Goal: Information Seeking & Learning: Learn about a topic

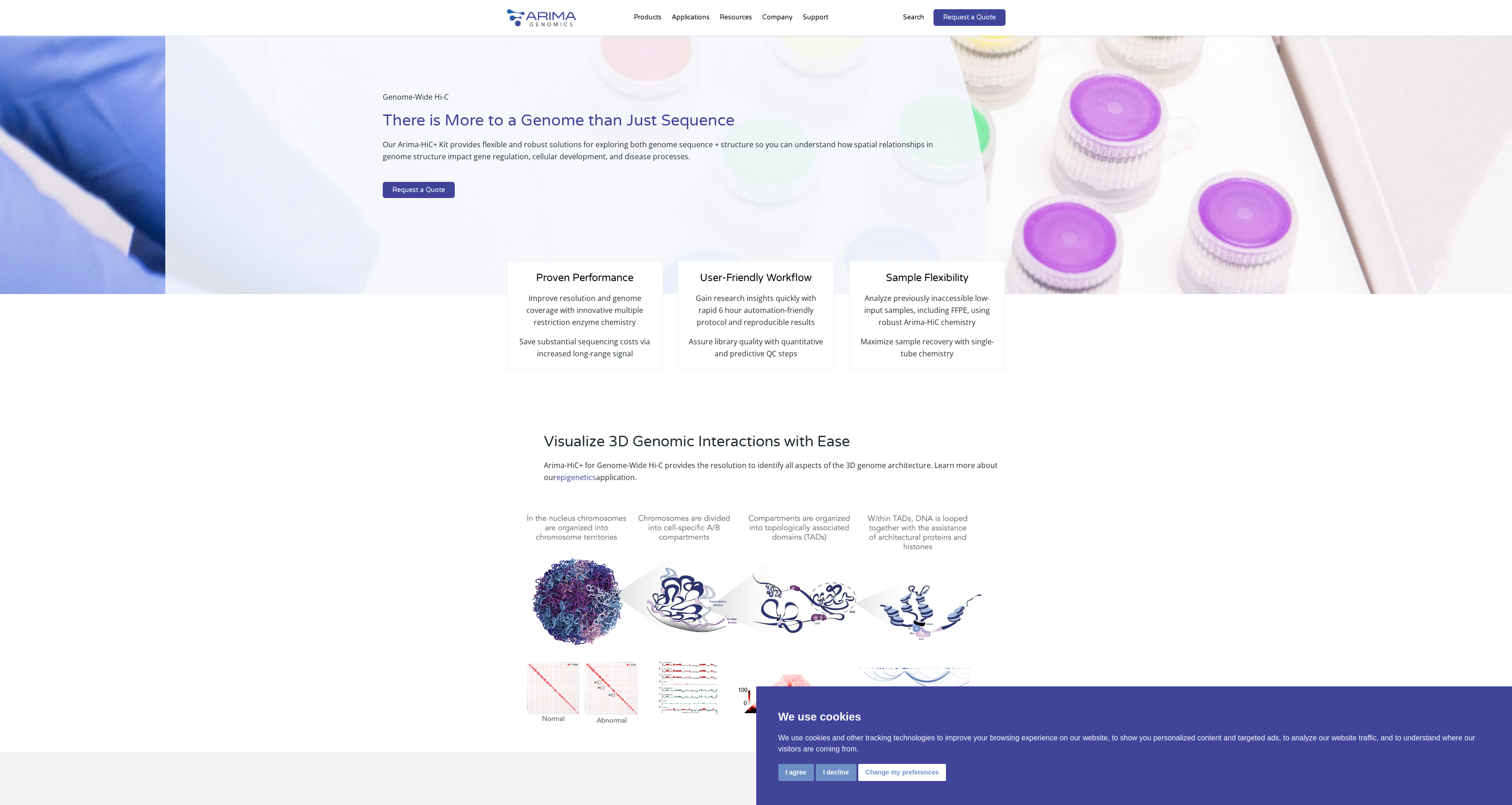
click at [1131, 451] on div "Visualize 3D Genomic Interactions with Ease Arima-HiC+ for Genome-Wide Hi-C pro…" at bounding box center [756, 585] width 1512 height 333
click at [821, 53] on link "FAQs" at bounding box center [853, 53] width 92 height 18
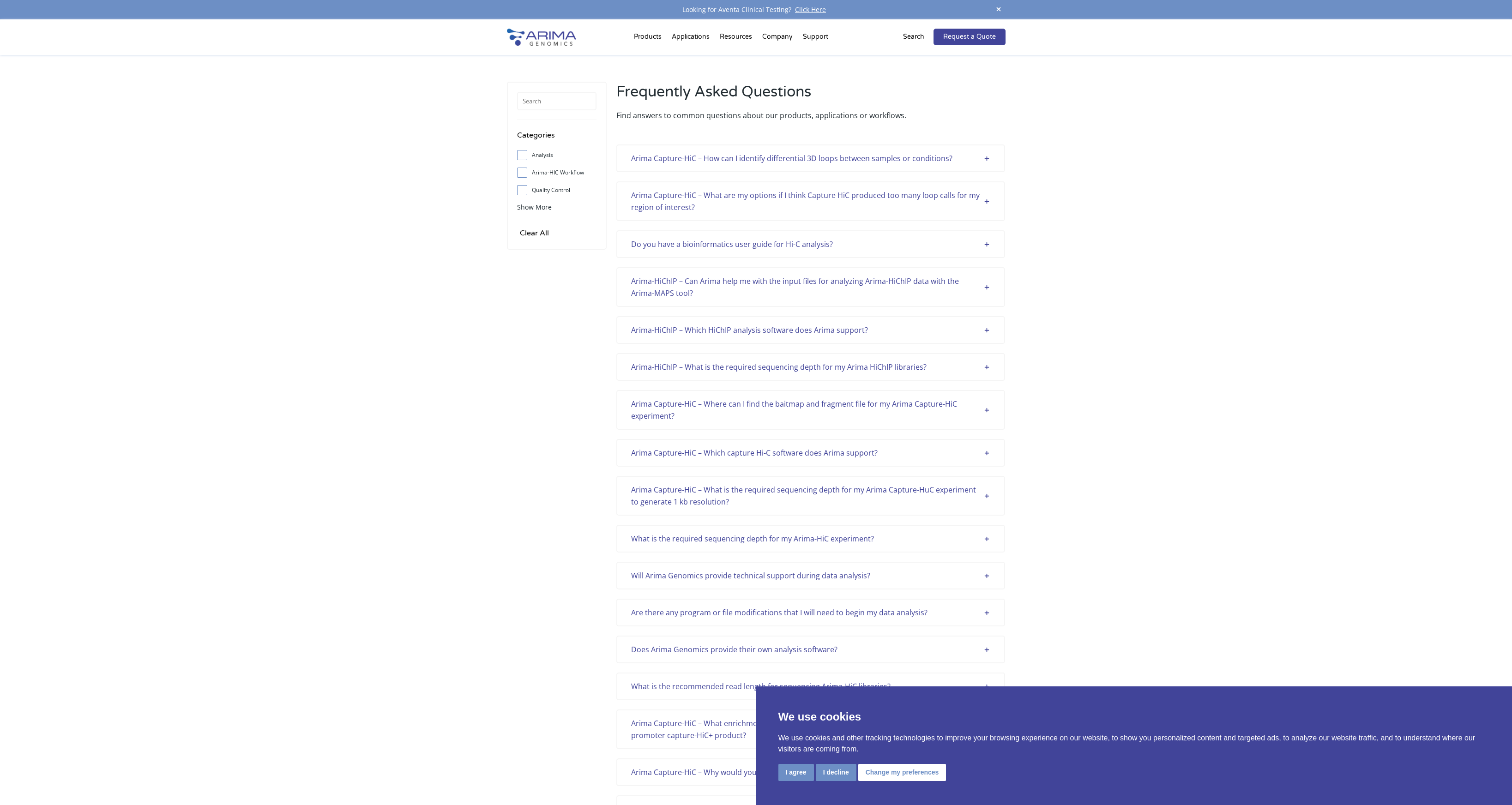
click at [521, 157] on input "Analysis" at bounding box center [522, 155] width 6 height 6
checkbox input "true"
click at [990, 157] on div "Arima Capture-HiC – How can I identify differential 3D loops between samples or…" at bounding box center [811, 158] width 359 height 12
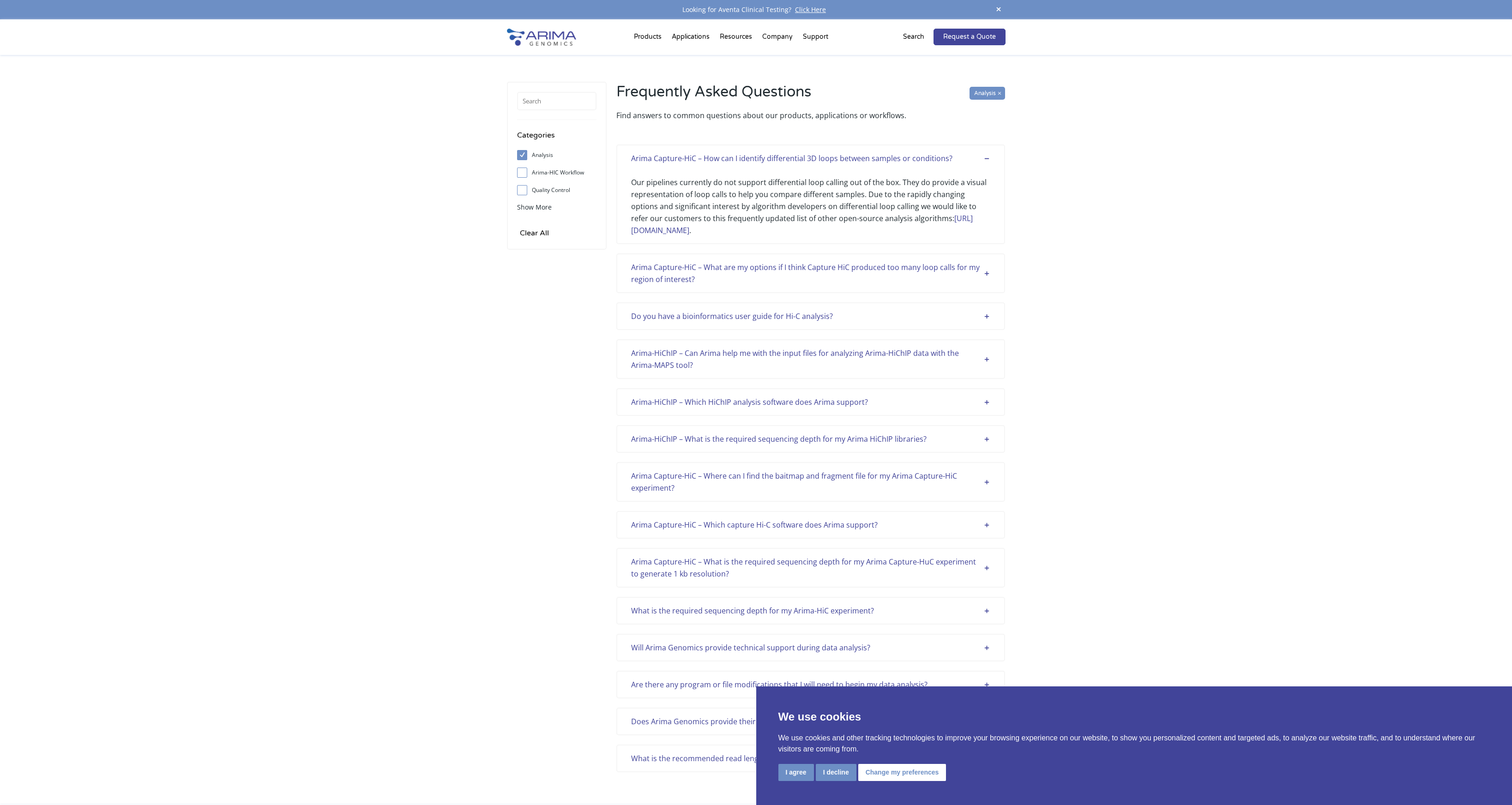
click at [890, 309] on div "Do you have a bioinformatics user guide for Hi-C analysis? Yes! Please view our…" at bounding box center [811, 316] width 389 height 28
click at [885, 315] on div "Do you have a bioinformatics user guide for Hi-C analysis?" at bounding box center [811, 316] width 359 height 12
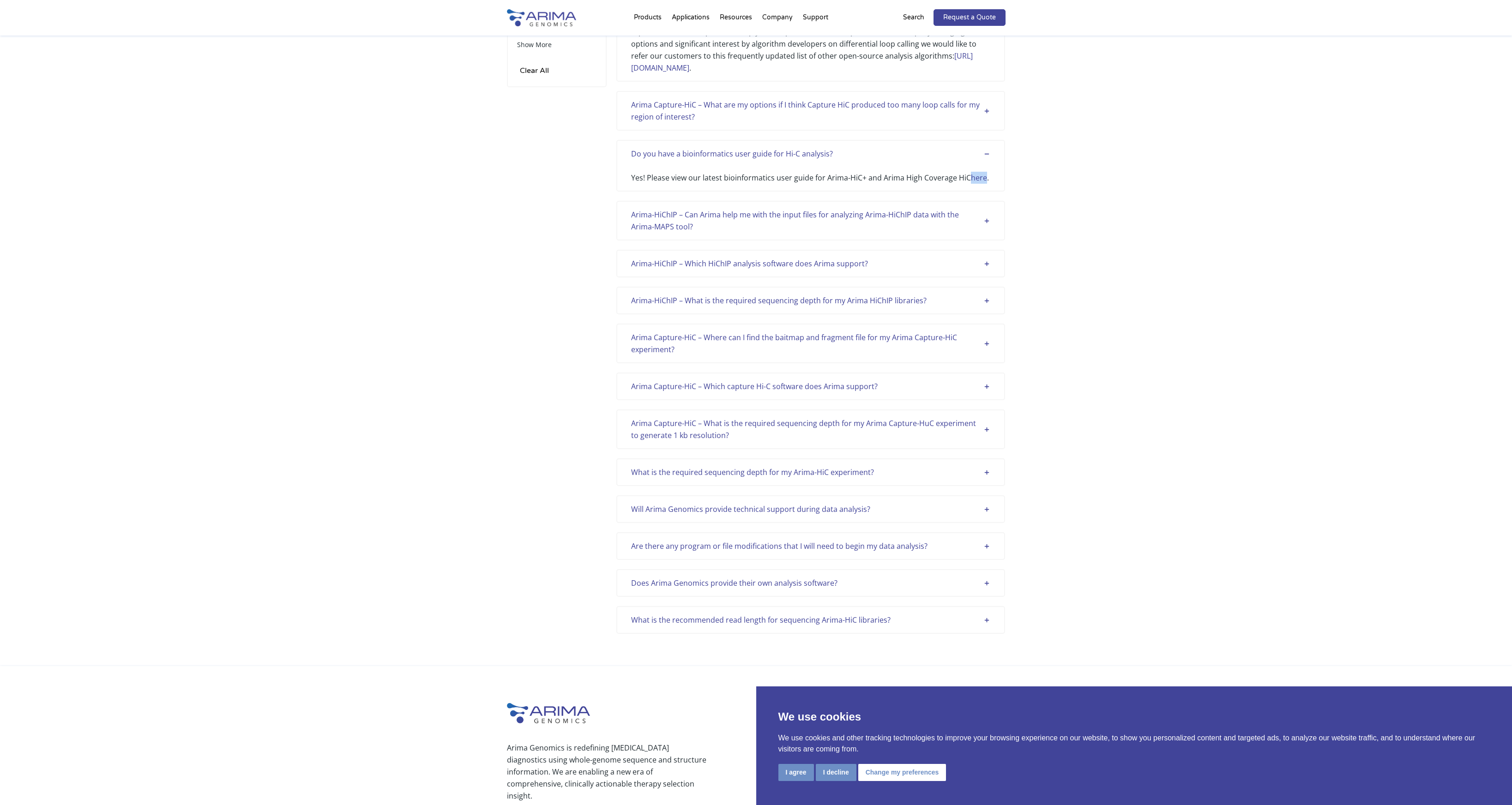
scroll to position [164, 0]
click at [902, 348] on div "Arima Capture-HiC – Where can I find the baitmap and fragment file for my Arima…" at bounding box center [811, 341] width 359 height 24
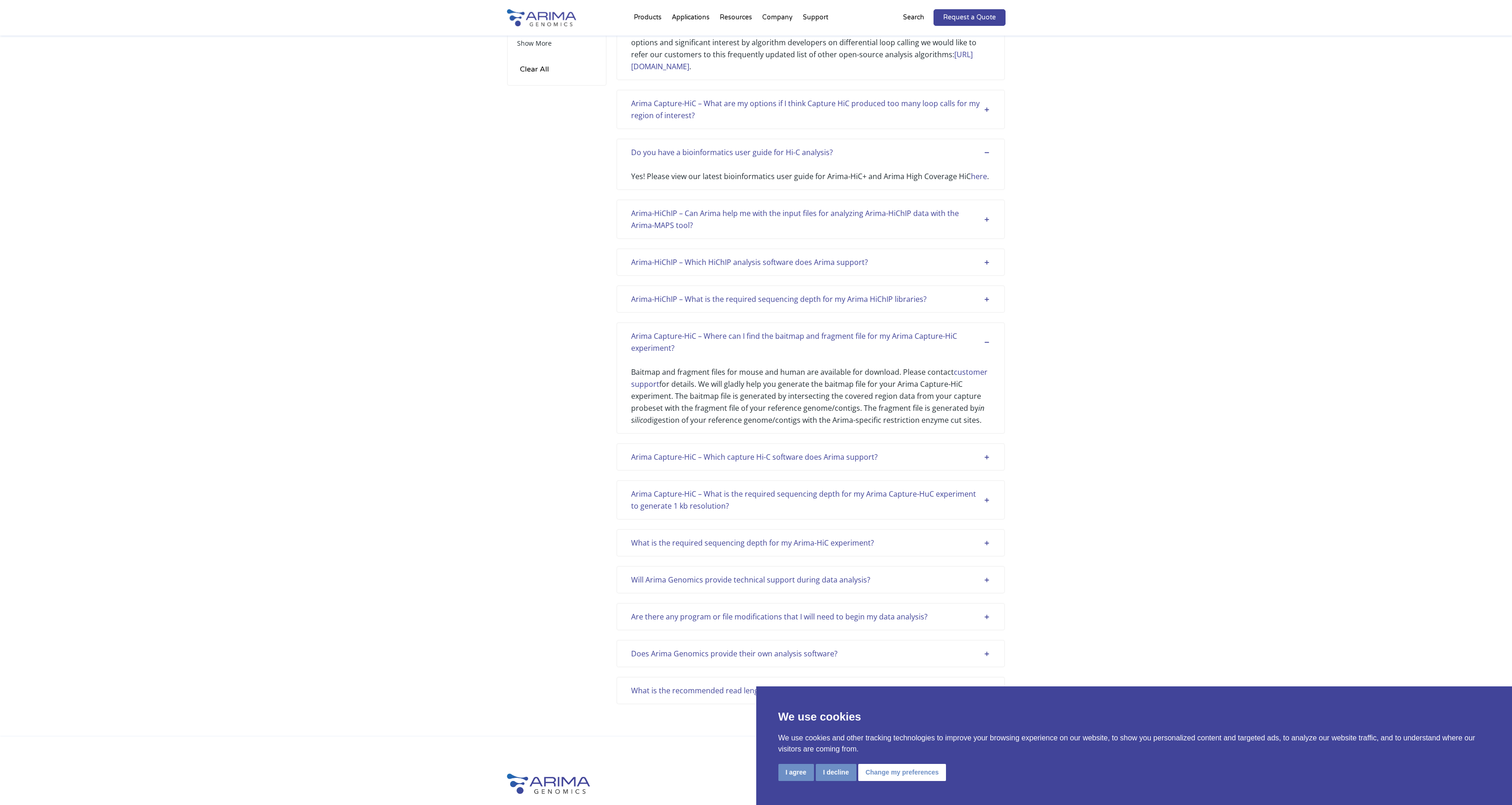
click at [915, 456] on div "Arima Capture-HiC – Which capture Hi-C software does Arima support?" at bounding box center [811, 456] width 359 height 12
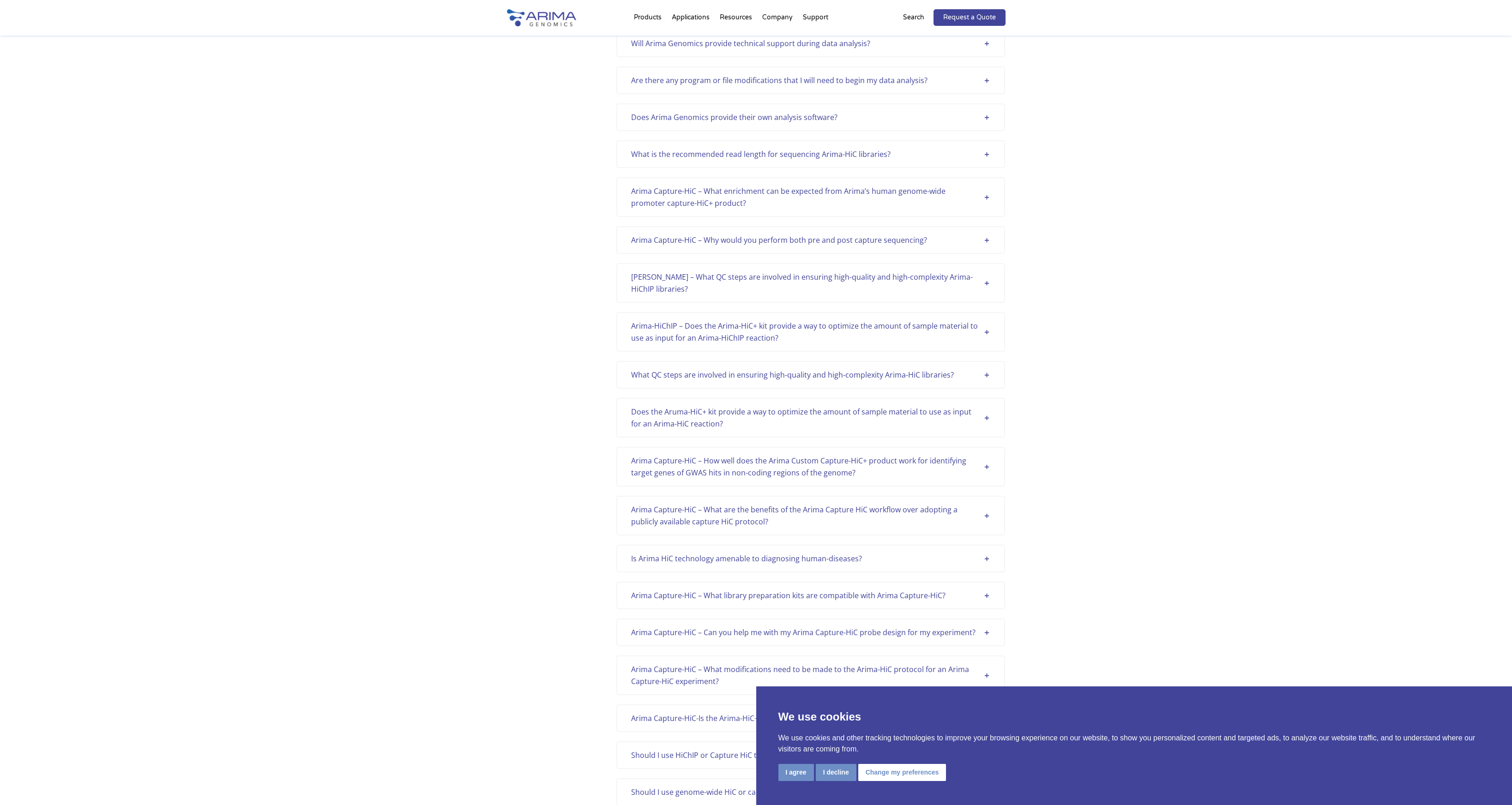
scroll to position [0, 0]
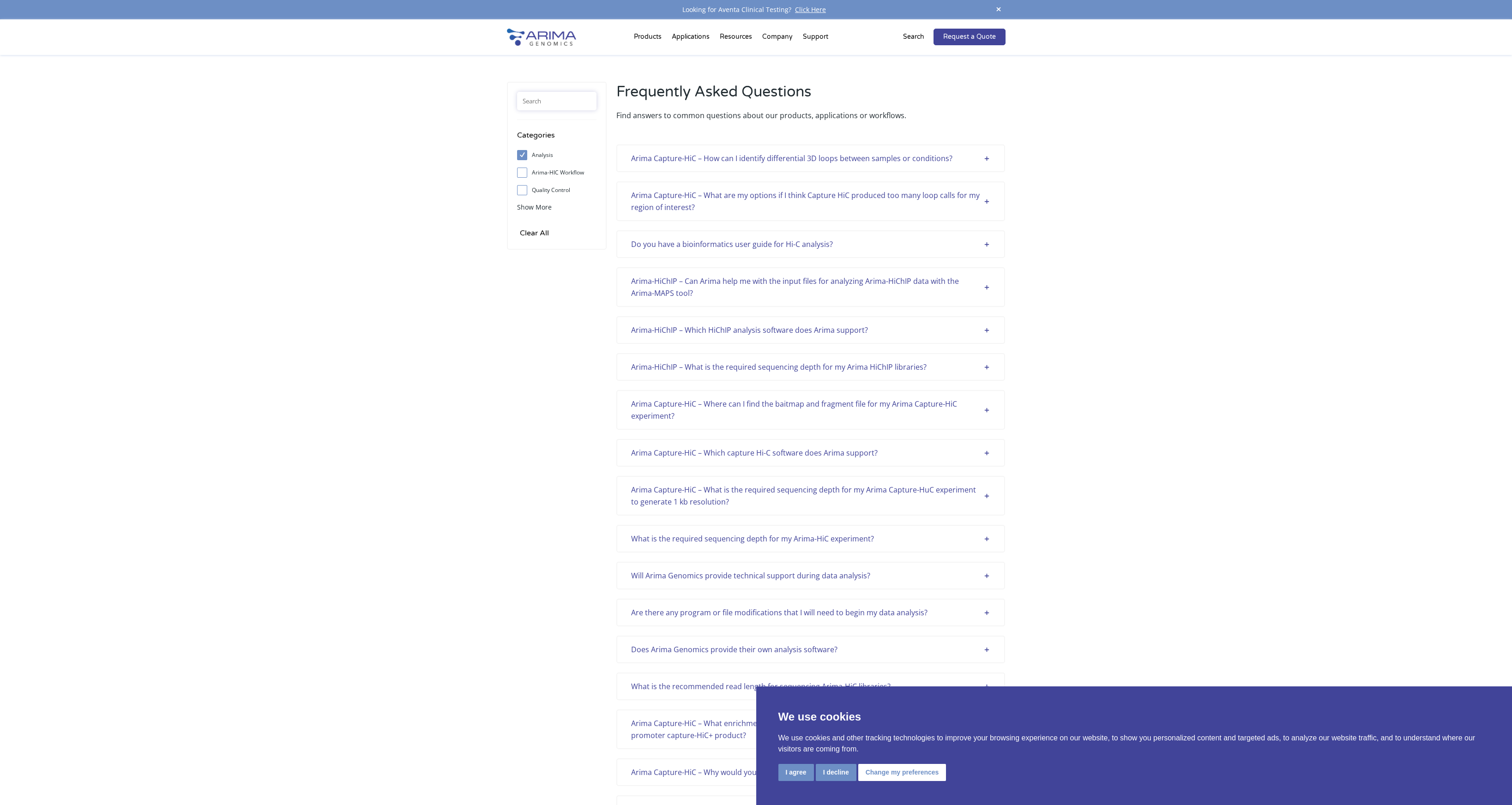
click at [561, 101] on input "text" at bounding box center [556, 101] width 79 height 18
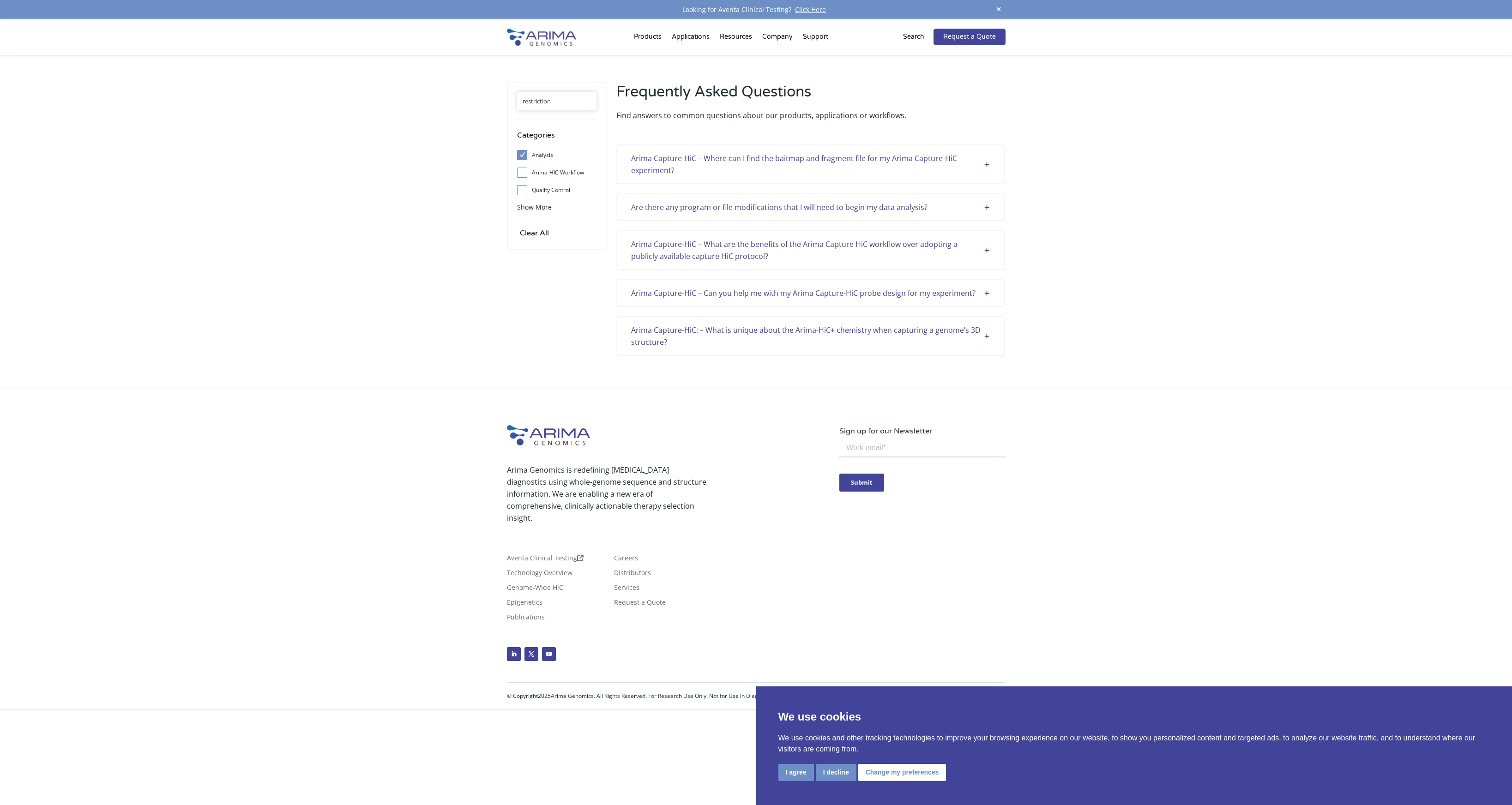
type input "restriction"
click at [986, 205] on div "Are there any program or file modifications that I will need to begin my data a…" at bounding box center [811, 207] width 359 height 12
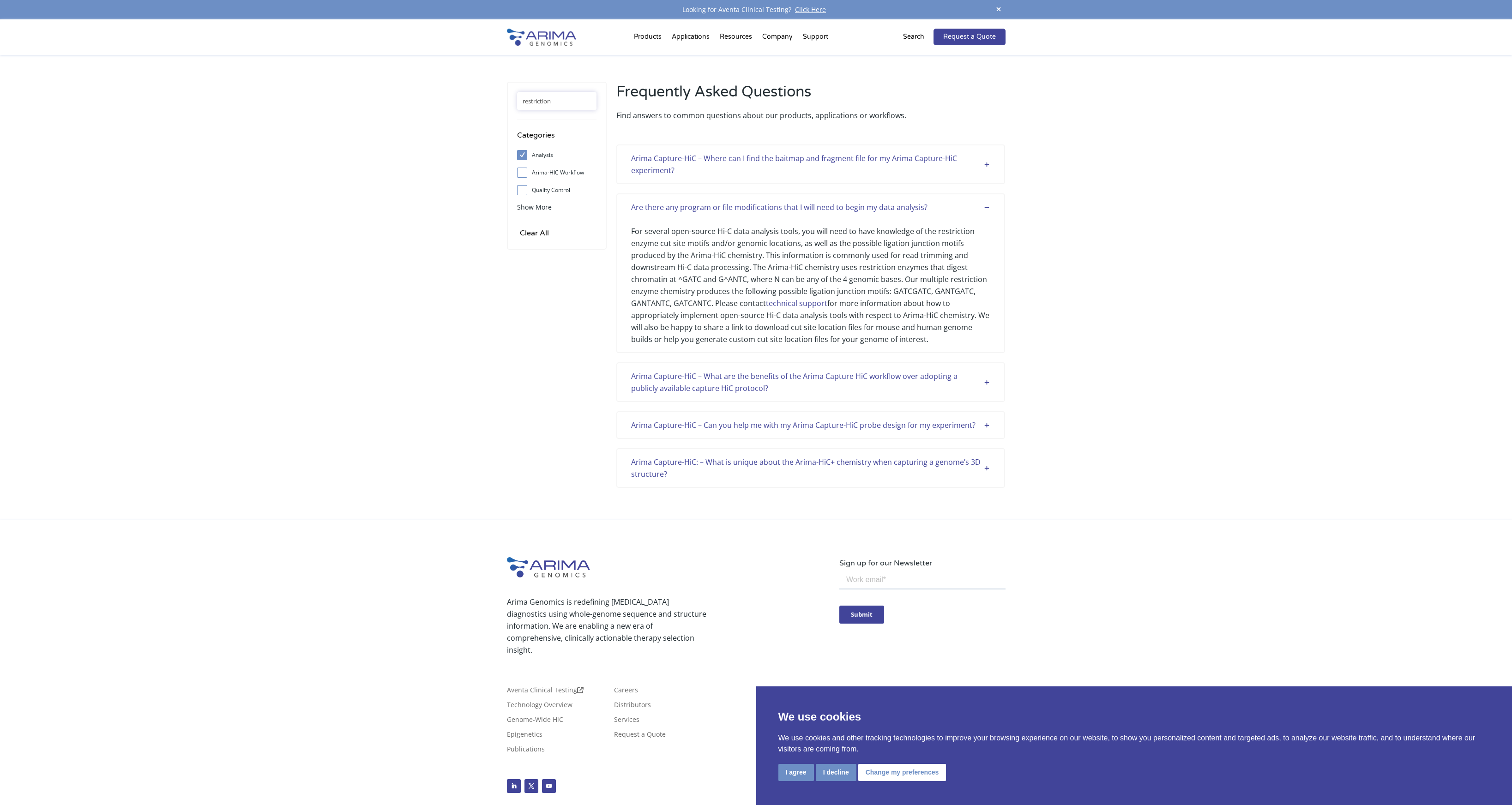
click at [995, 167] on div "Arima Capture-HiC – Where can I find the baitmap and fragment file for my Arima…" at bounding box center [811, 164] width 389 height 40
click at [988, 168] on div "Arima Capture-HiC – Where can I find the baitmap and fragment file for my Arima…" at bounding box center [811, 164] width 359 height 24
